Goal: Task Accomplishment & Management: Manage account settings

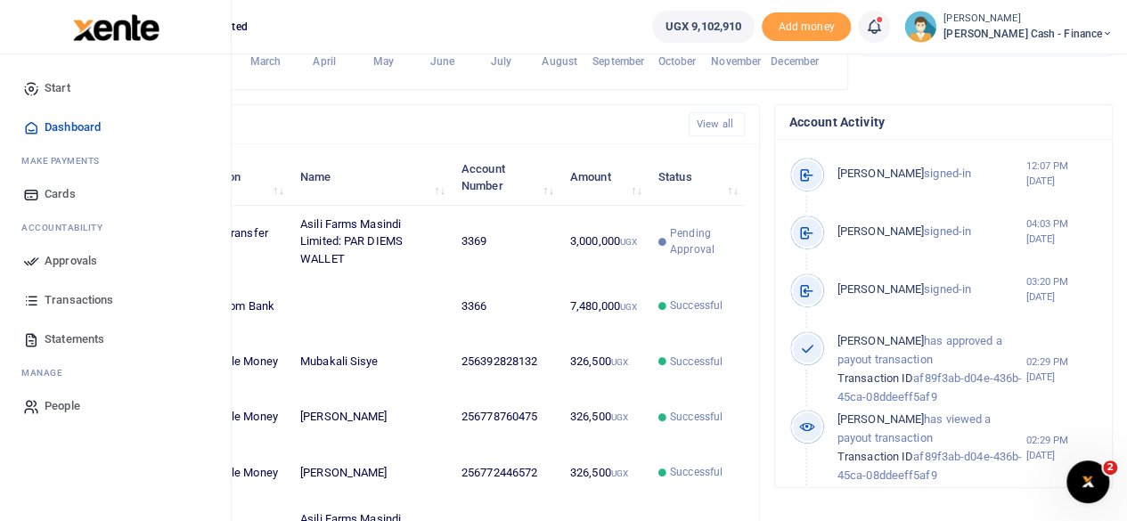
scroll to position [14, 14]
click at [78, 259] on span "Approvals" at bounding box center [71, 261] width 53 height 18
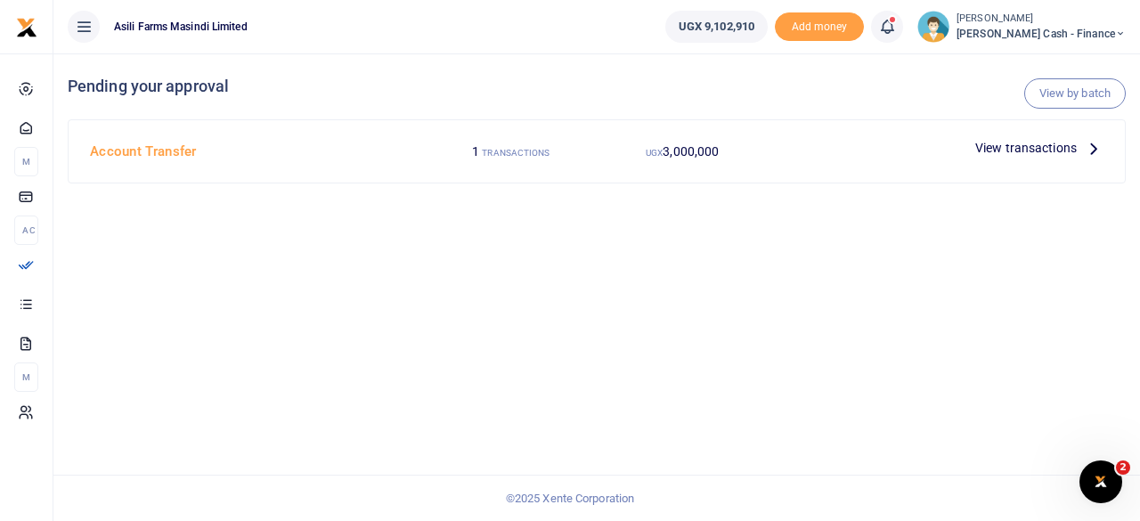
click at [1100, 149] on icon at bounding box center [1094, 148] width 20 height 20
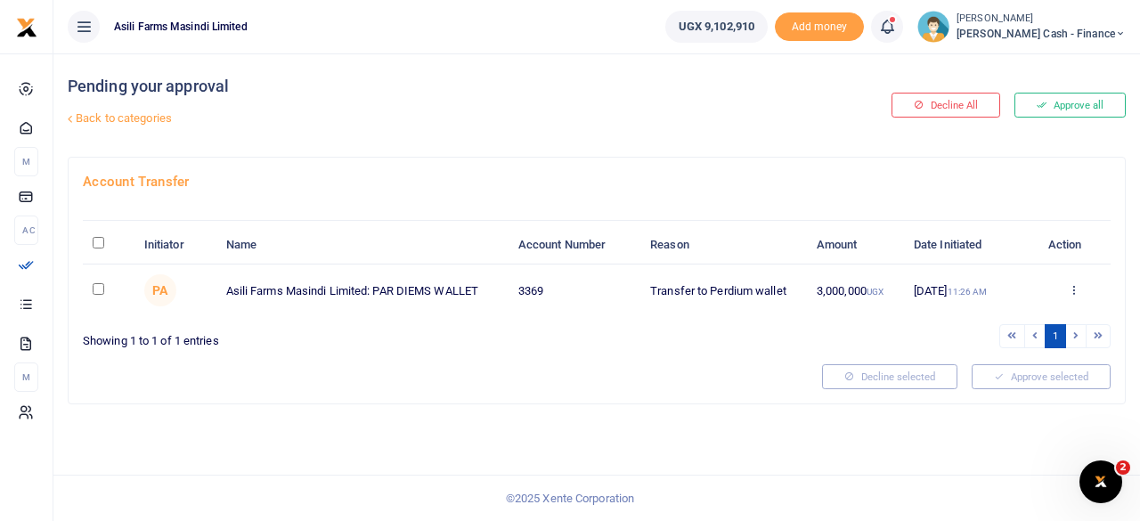
click at [102, 239] on input "\a \a : activate to sort column descending" at bounding box center [99, 243] width 12 height 12
checkbox input "true"
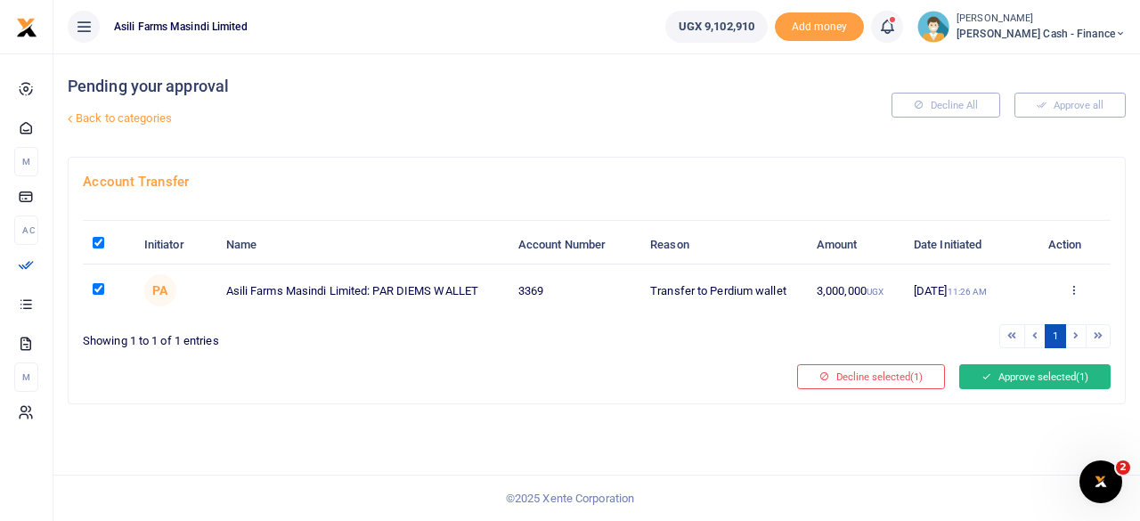
click at [1044, 367] on button "Approve selected (1)" at bounding box center [1035, 376] width 151 height 25
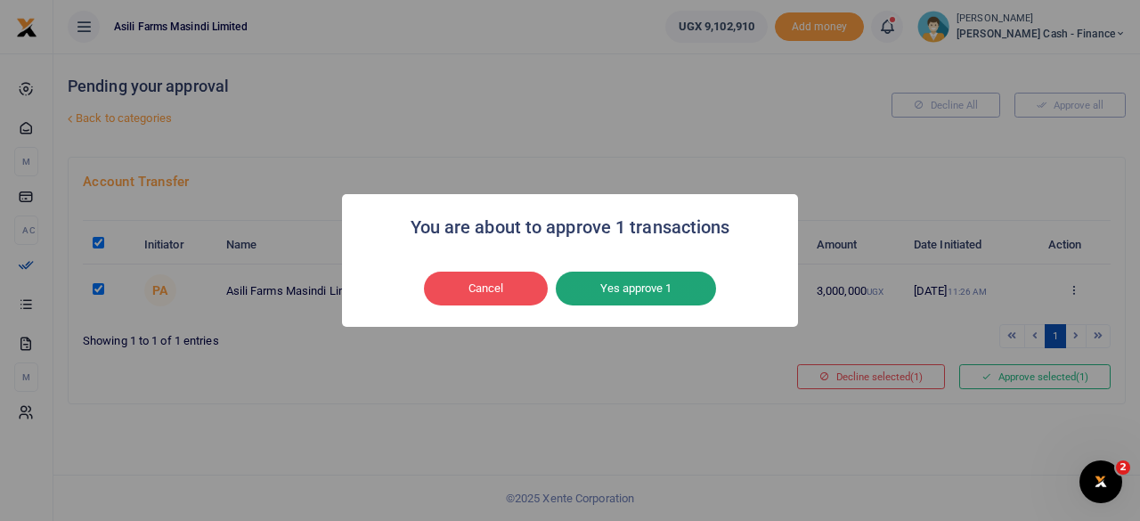
click at [683, 281] on button "Yes approve 1" at bounding box center [636, 289] width 160 height 34
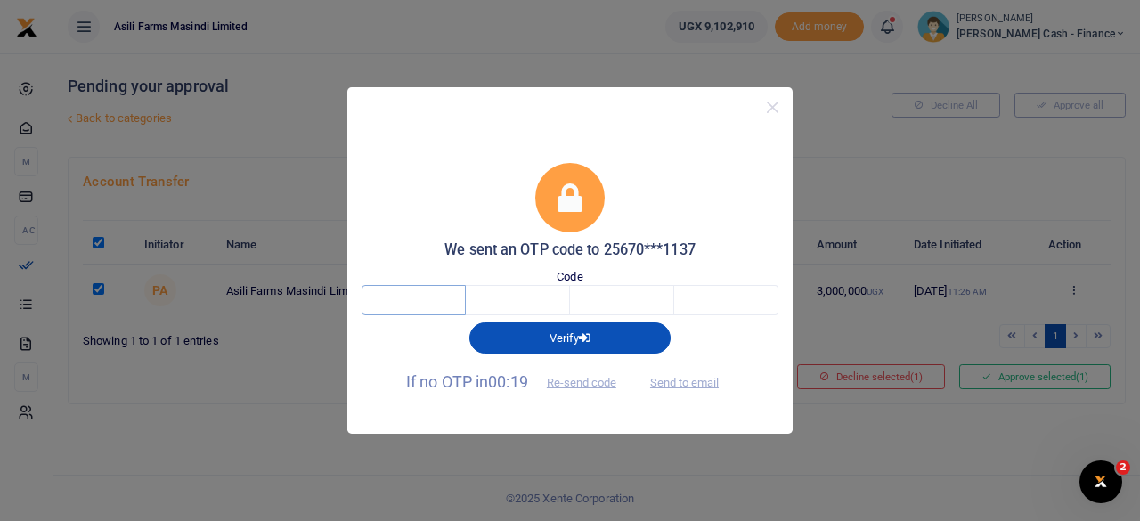
click at [408, 301] on input "text" at bounding box center [414, 300] width 104 height 30
type input "3"
type input "8"
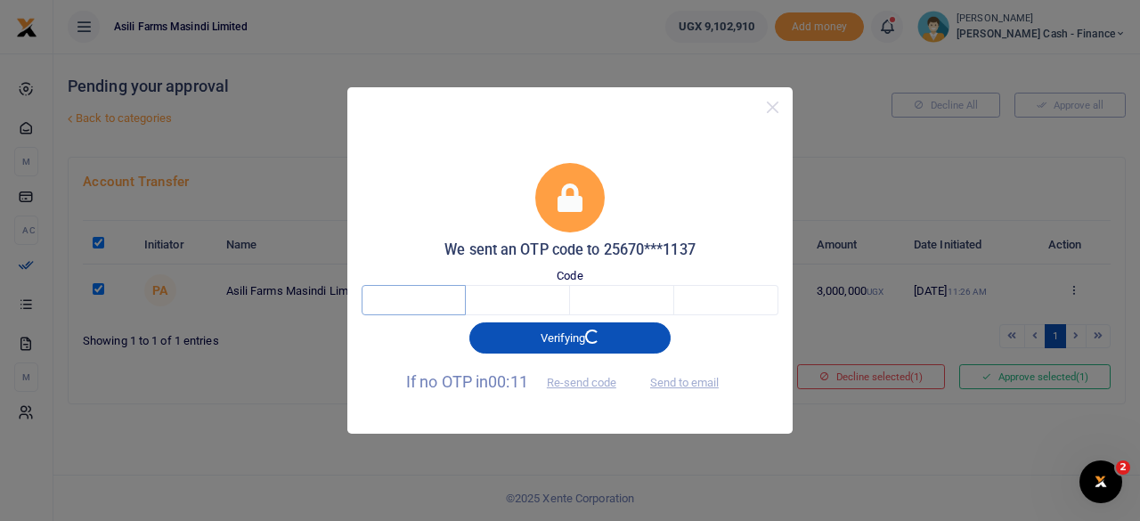
type input "3"
type input "8"
type input "7"
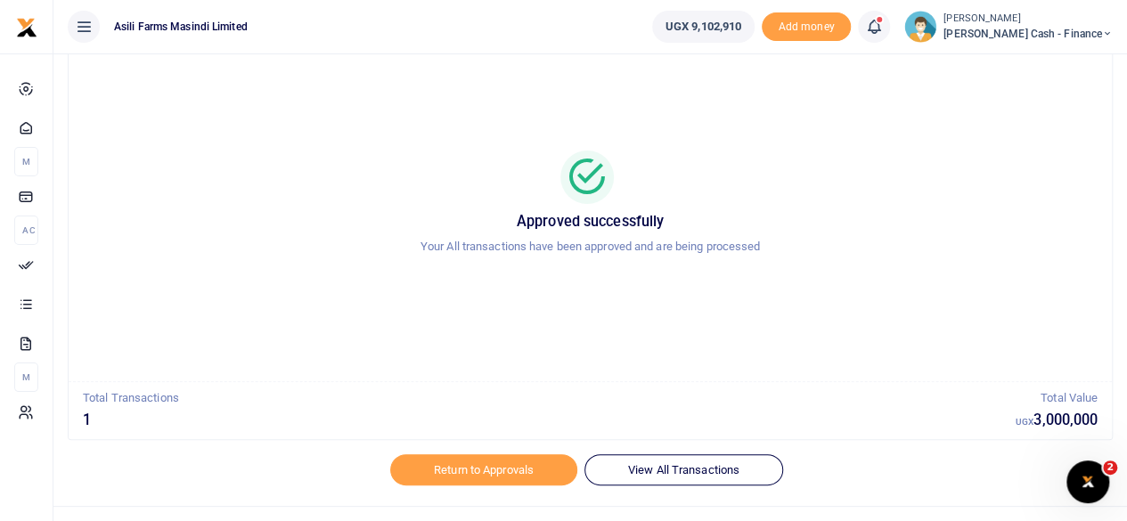
scroll to position [91, 0]
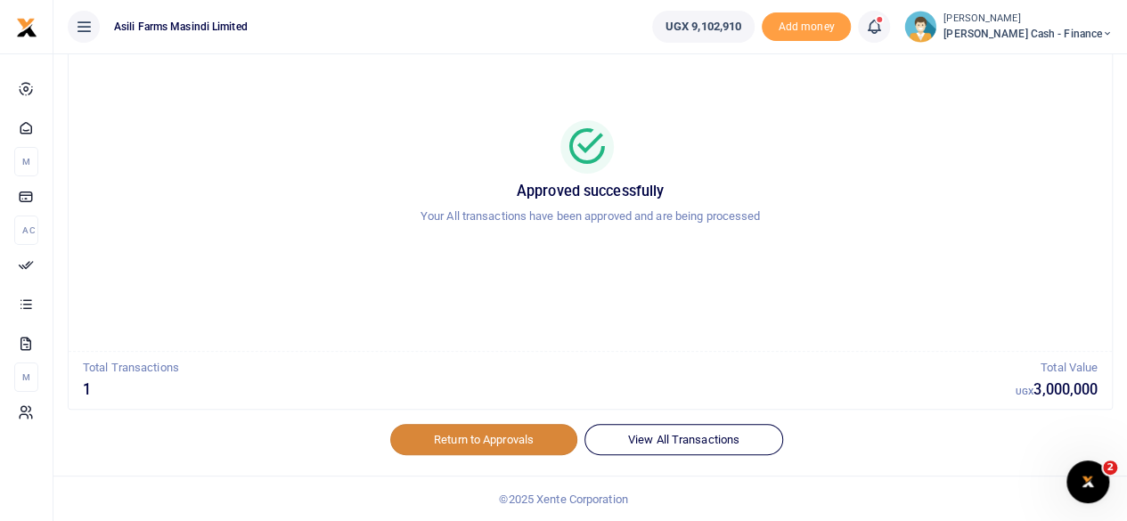
click at [501, 454] on link "Return to Approvals" at bounding box center [483, 439] width 187 height 30
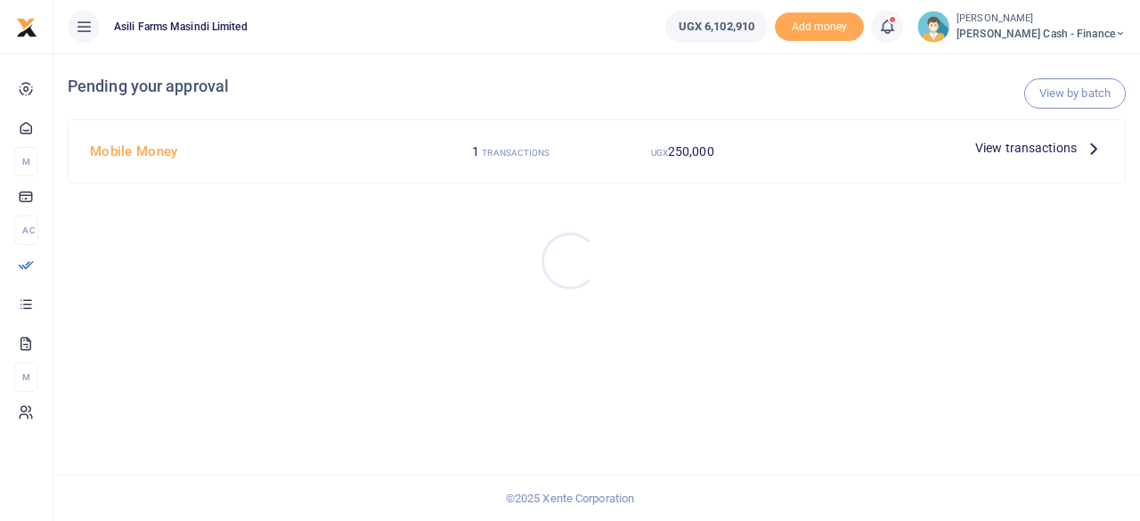
click at [1087, 152] on div at bounding box center [570, 260] width 1140 height 521
click at [1096, 144] on icon at bounding box center [1094, 148] width 20 height 20
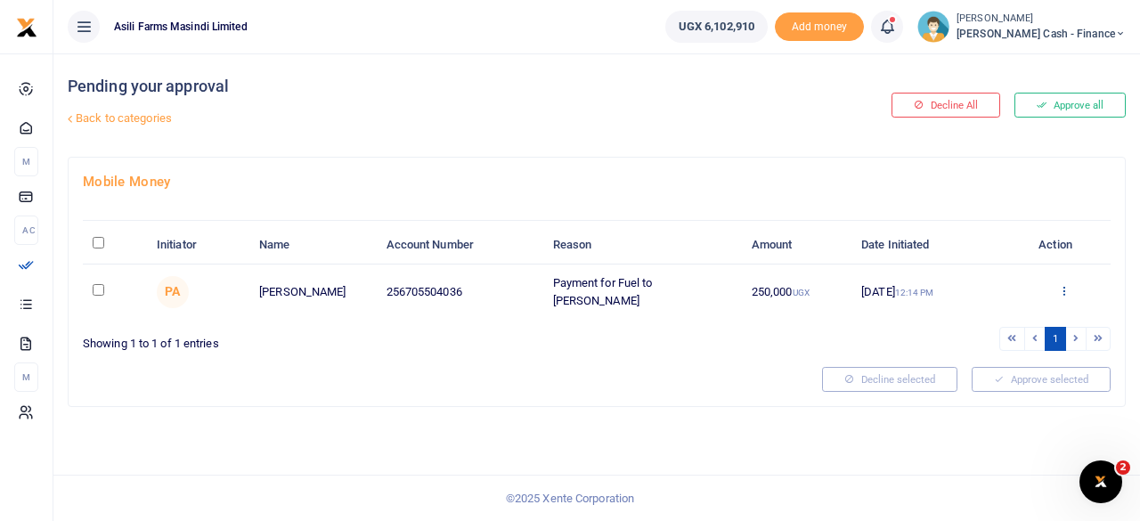
click at [1061, 292] on icon at bounding box center [1065, 290] width 12 height 12
click at [94, 288] on input "checkbox" at bounding box center [99, 290] width 12 height 12
checkbox input "true"
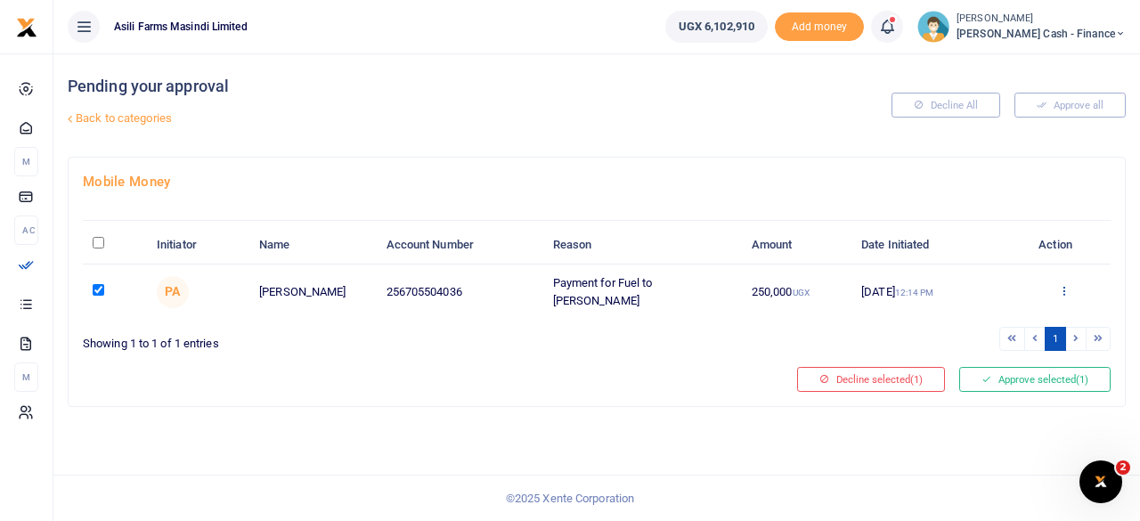
click at [1059, 290] on icon at bounding box center [1065, 290] width 12 height 12
click at [1002, 359] on link "Decline" at bounding box center [999, 359] width 141 height 25
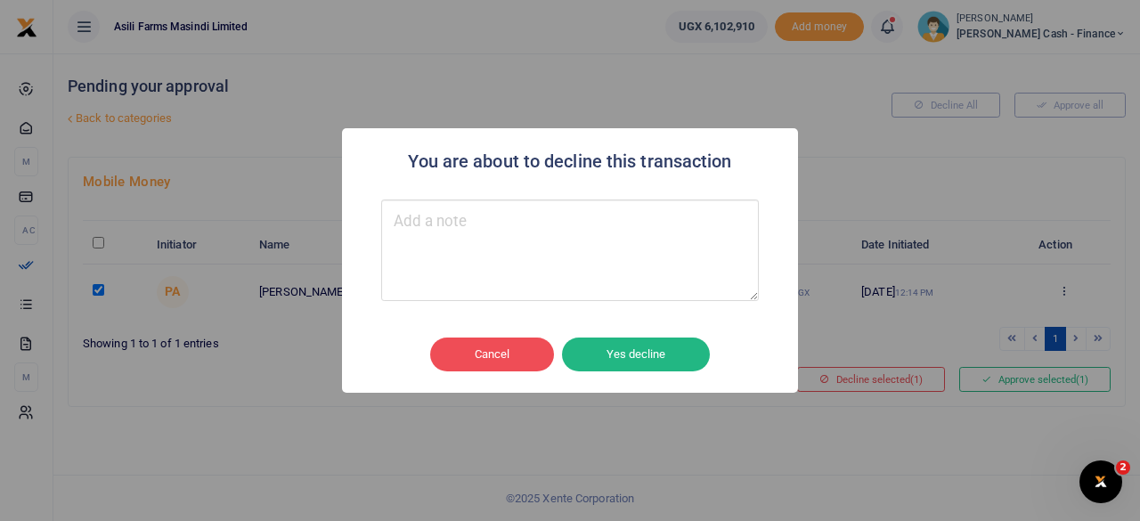
click at [463, 240] on textarea "Type your message here" at bounding box center [570, 251] width 378 height 102
type textarea "Kindly change the Memo"
click at [660, 364] on button "Yes decline" at bounding box center [636, 355] width 148 height 34
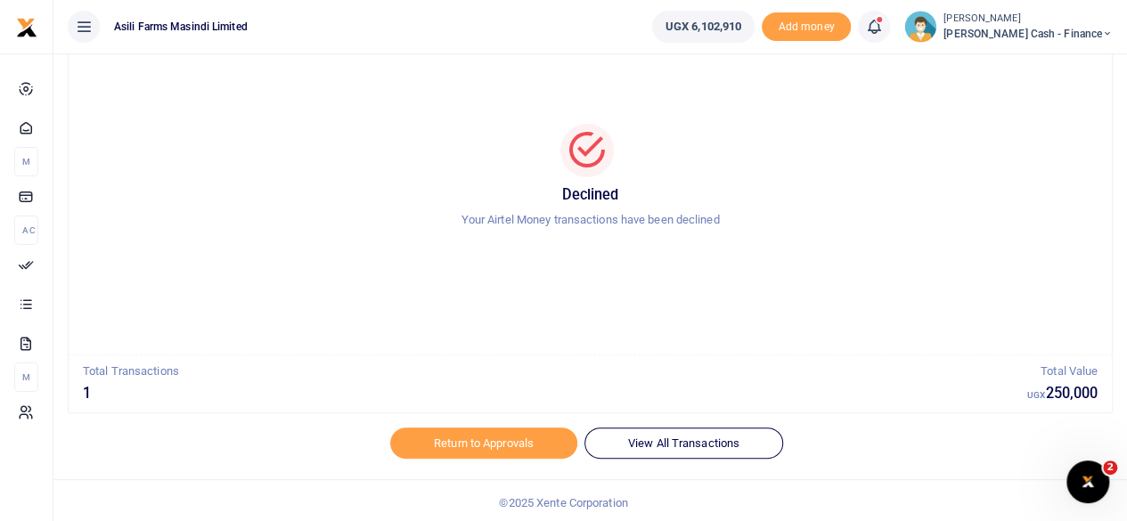
scroll to position [91, 0]
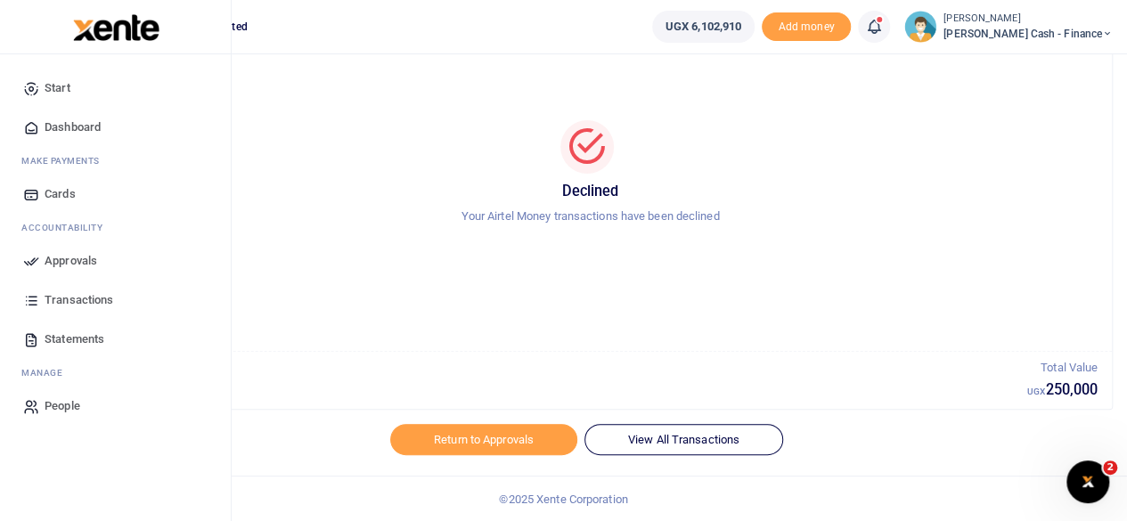
click at [69, 131] on span "Dashboard" at bounding box center [73, 128] width 56 height 18
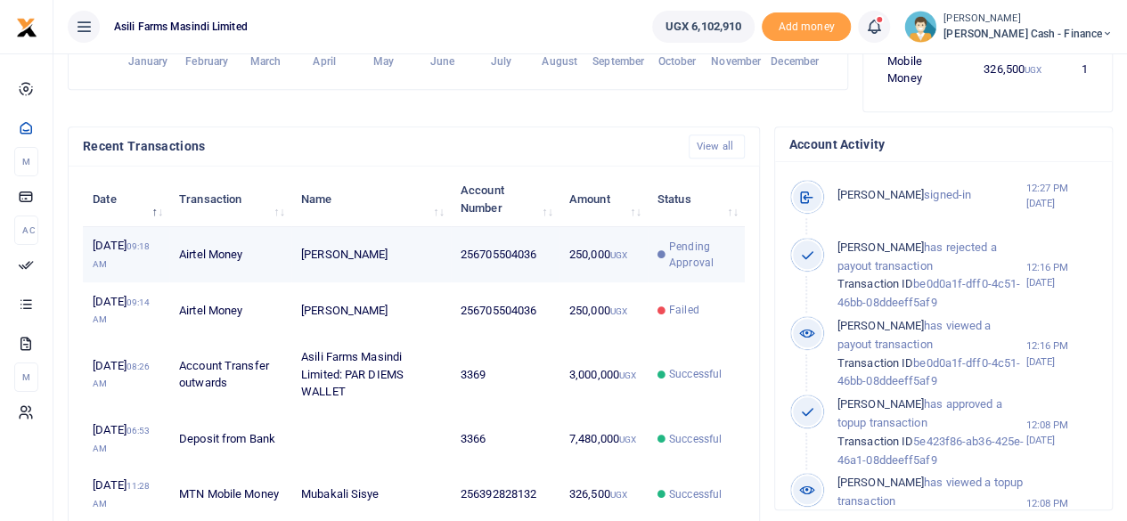
scroll to position [14, 14]
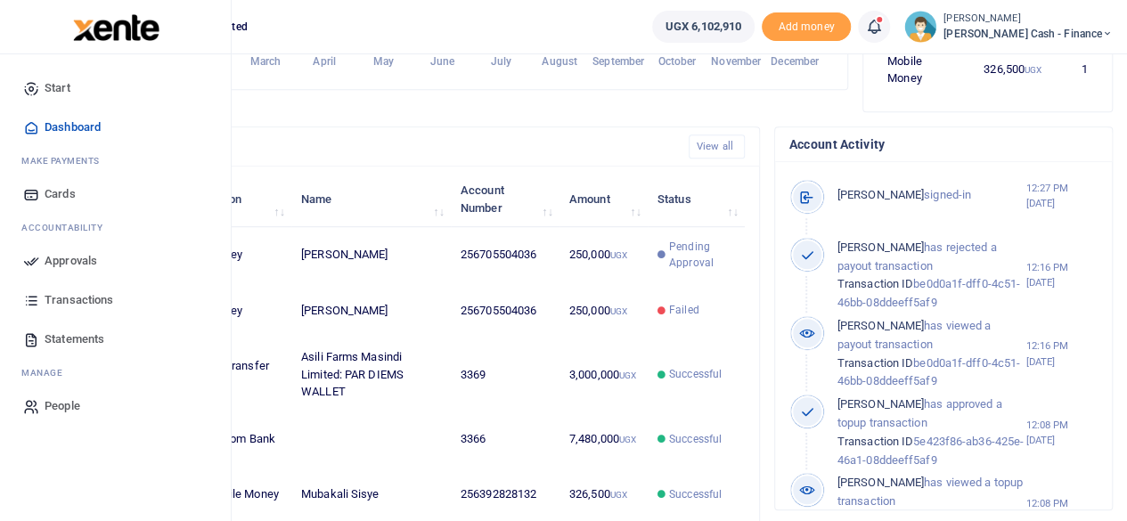
click at [76, 257] on span "Approvals" at bounding box center [71, 261] width 53 height 18
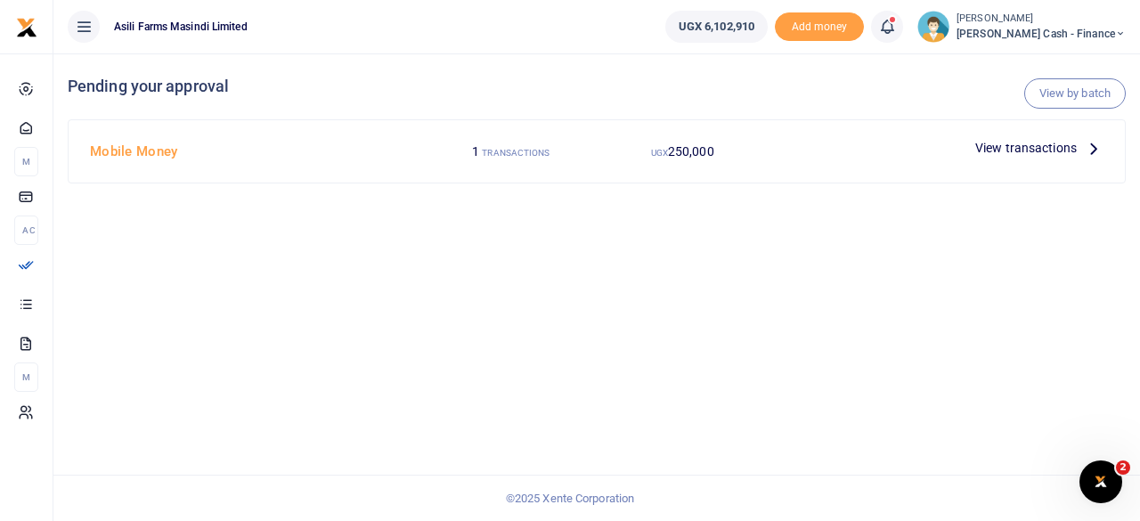
click at [1079, 152] on p "View transactions" at bounding box center [1040, 148] width 128 height 20
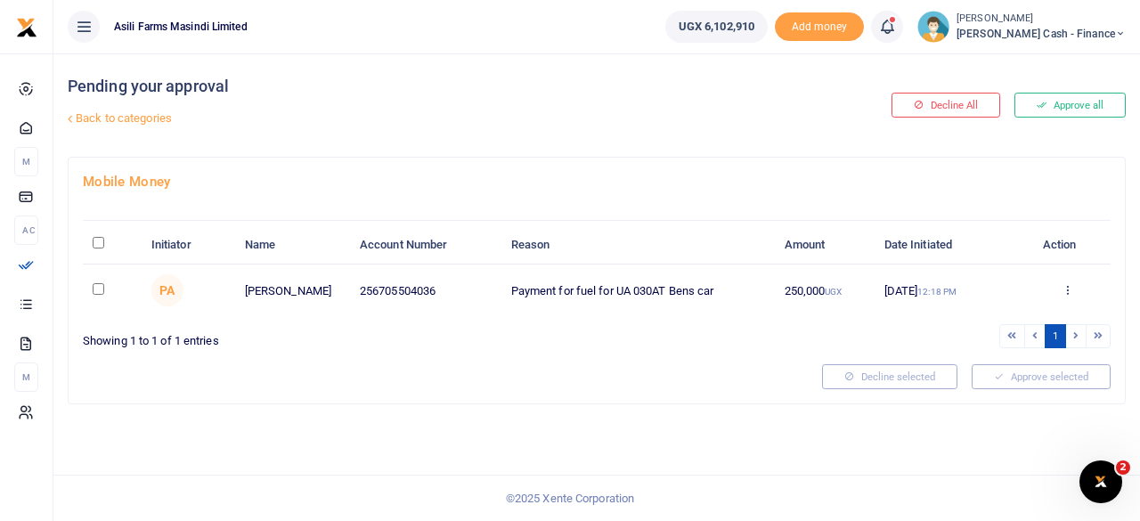
click at [100, 240] on input "\a \a : activate to sort column descending" at bounding box center [99, 243] width 12 height 12
checkbox input "true"
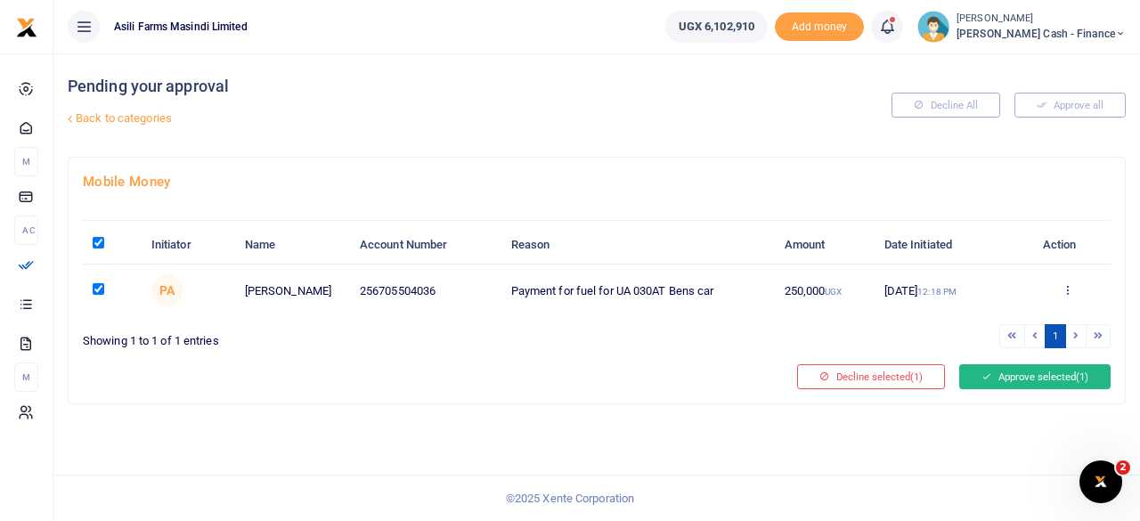
click at [1058, 370] on button "Approve selected (1)" at bounding box center [1035, 376] width 151 height 25
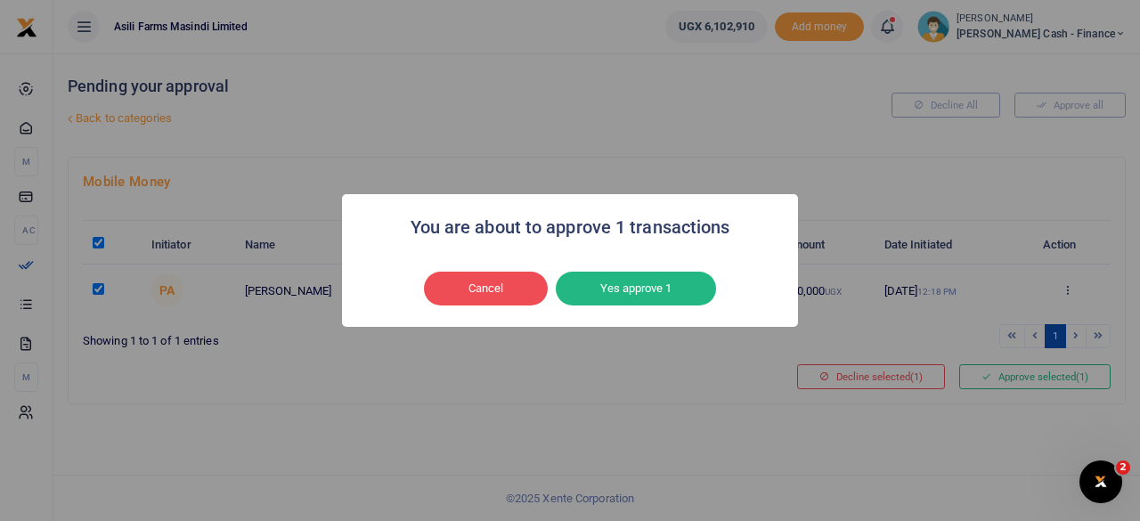
click at [622, 274] on button "Yes approve 1" at bounding box center [636, 289] width 160 height 34
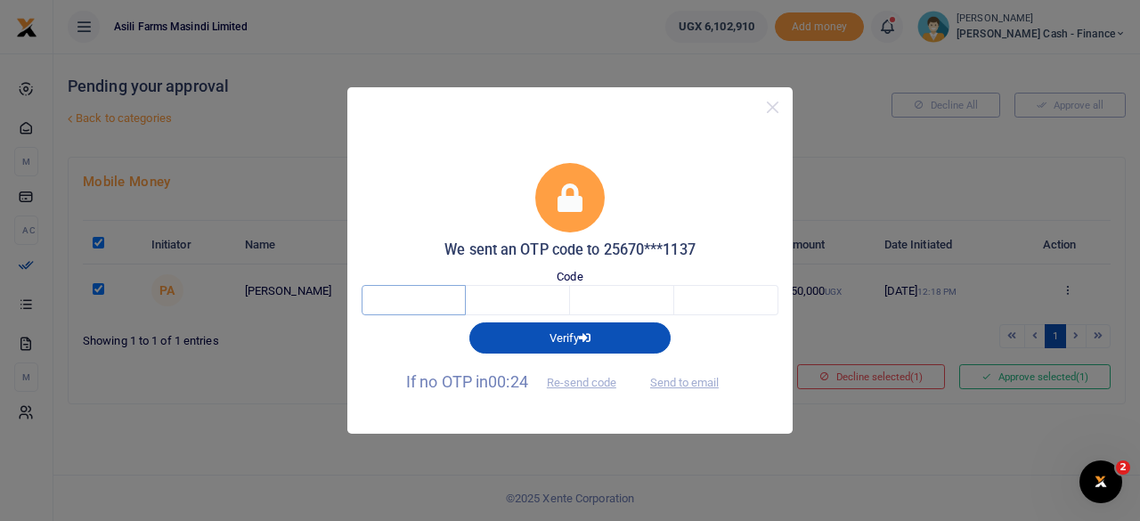
click at [447, 302] on input "text" at bounding box center [414, 300] width 104 height 30
type input "9"
type input "8"
type input "2"
type input "9"
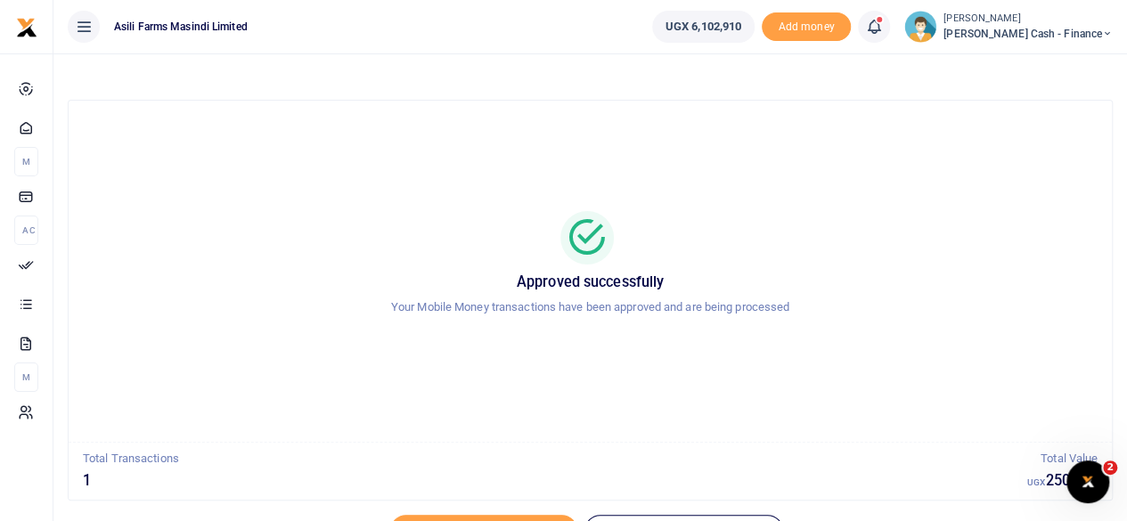
scroll to position [91, 0]
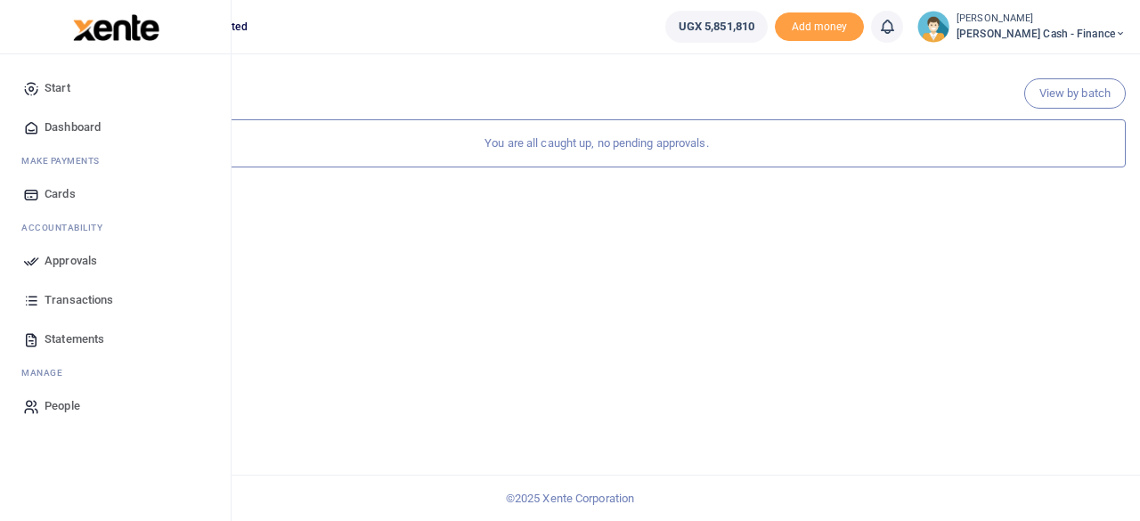
click at [80, 131] on span "Dashboard" at bounding box center [73, 128] width 56 height 18
